Goal: Communication & Community: Answer question/provide support

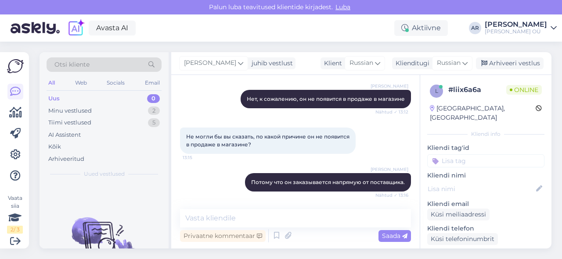
scroll to position [110, 0]
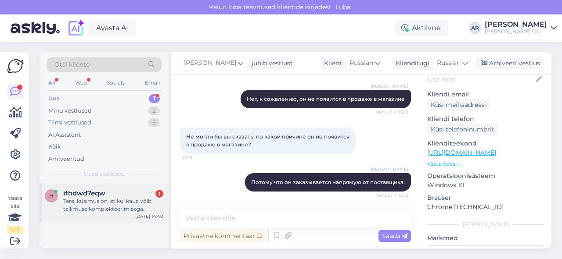
click at [105, 216] on div "h #hdwd7eqw 1 Tere, küsimus on, et kui kaua võib tellimuse komplekteerimisega m…" at bounding box center [104, 203] width 129 height 40
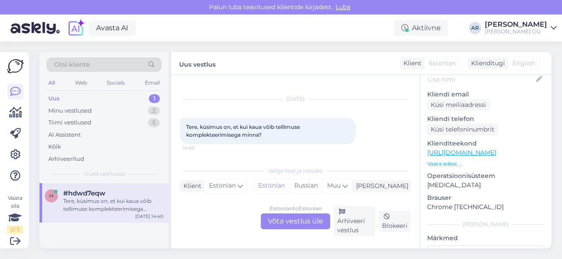
click at [284, 224] on div "Estonian to Estonian Võta vestlus üle" at bounding box center [295, 222] width 69 height 16
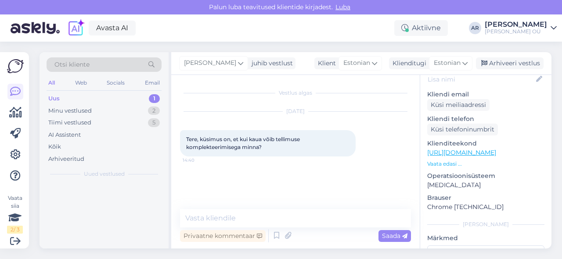
scroll to position [0, 0]
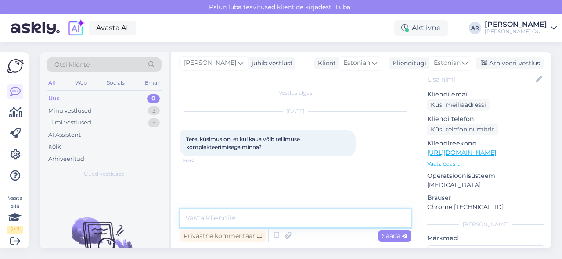
click at [265, 214] on textarea at bounding box center [295, 218] width 231 height 18
type textarea "s"
type textarea "Tere! Sõltub mis toode on"
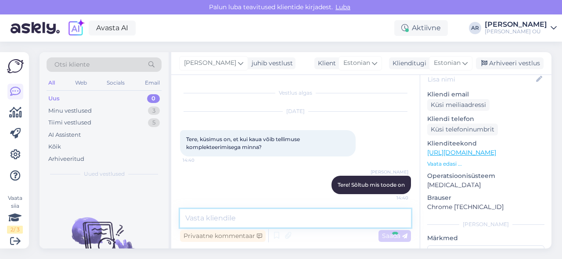
scroll to position [3, 0]
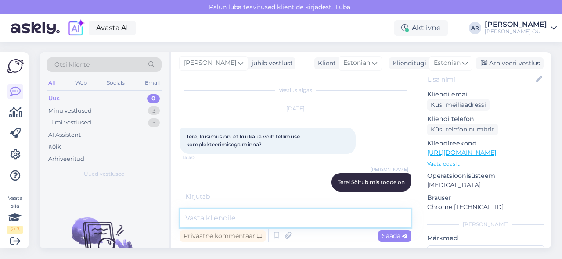
click at [215, 222] on textarea at bounding box center [295, 218] width 231 height 18
type textarea ">"
type textarea "Kas on kaupluses saadaval?"
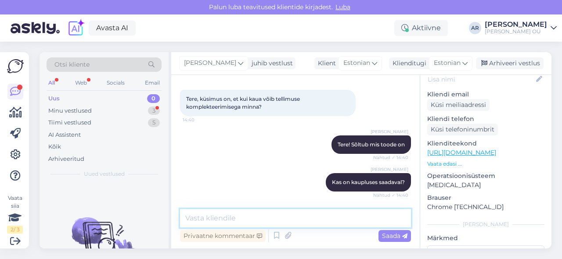
scroll to position [78, 0]
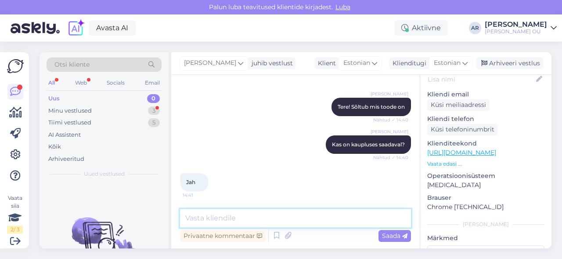
click at [266, 218] on textarea at bounding box center [295, 218] width 231 height 18
type textarea "k"
type textarea "Kui ei [PERSON_NAME] siis saab kohe kätte"
